Goal: Information Seeking & Learning: Learn about a topic

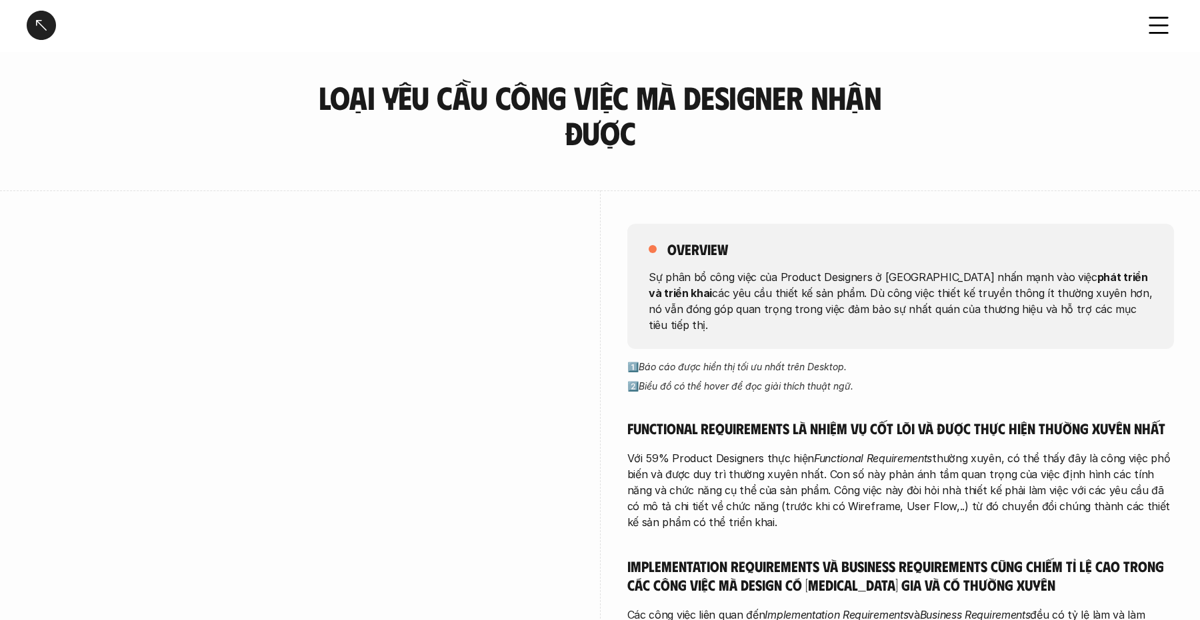
click at [47, 13] on div at bounding box center [41, 25] width 29 height 29
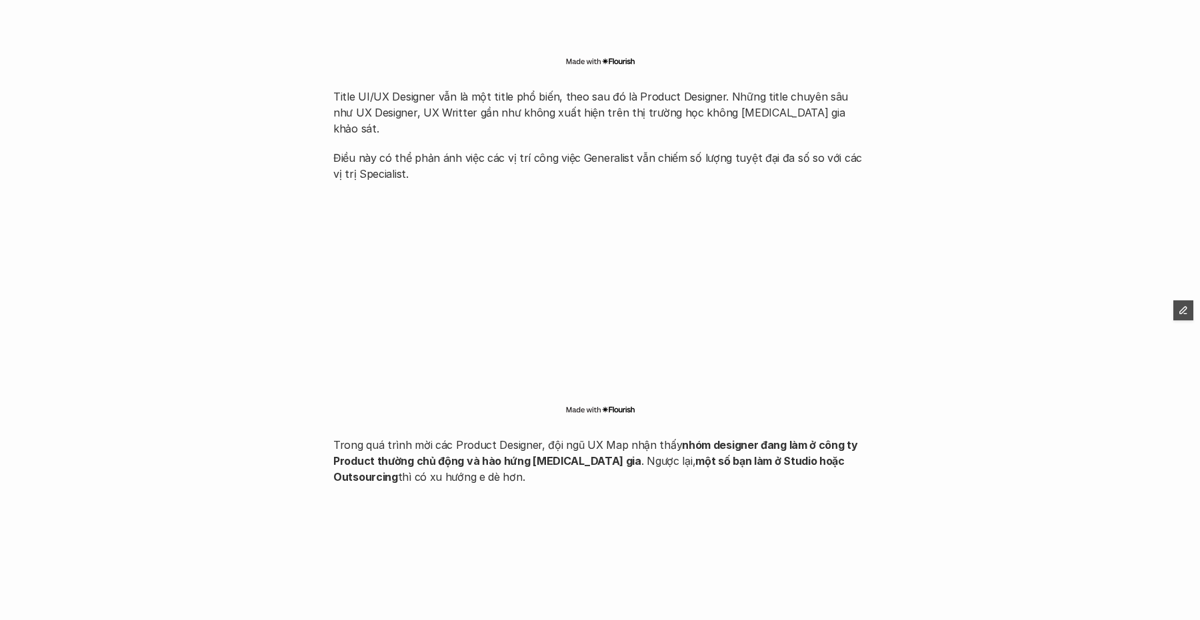
scroll to position [1875, 0]
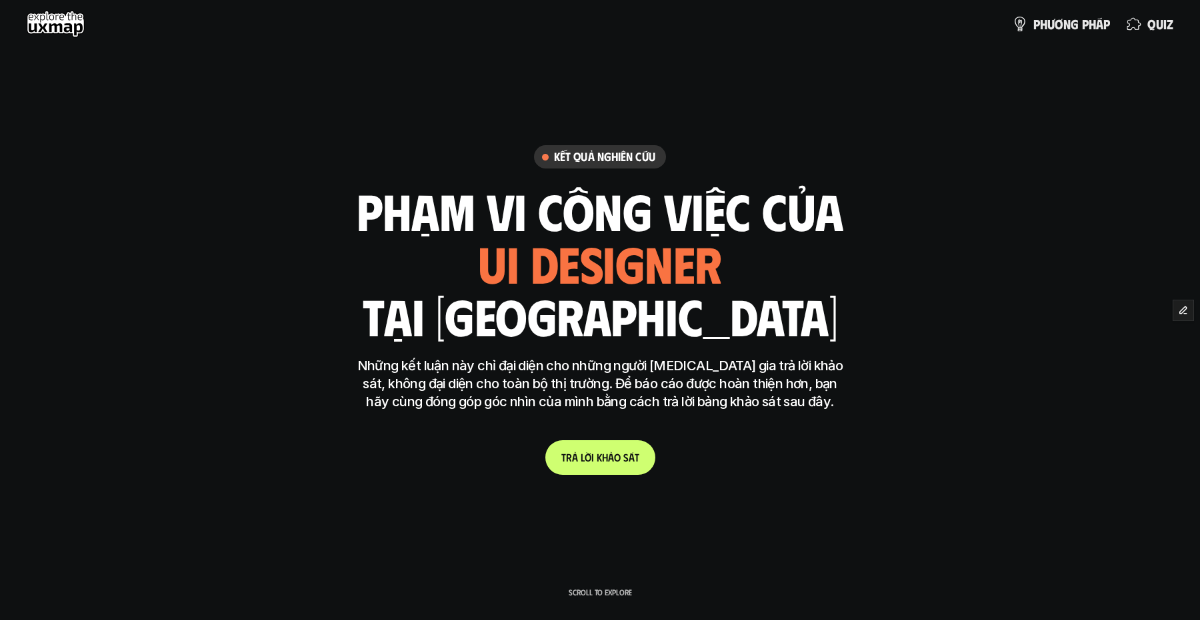
scroll to position [1875, 0]
